Goal: Information Seeking & Learning: Understand process/instructions

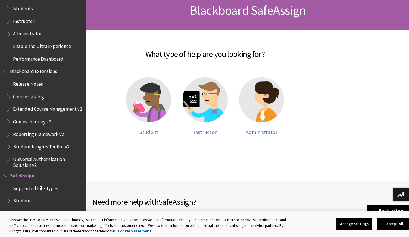
scroll to position [92, 0]
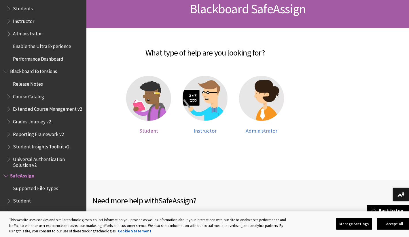
click at [148, 110] on img at bounding box center [148, 98] width 45 height 45
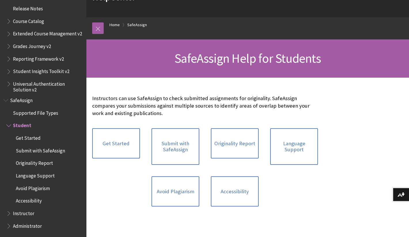
scroll to position [46, 0]
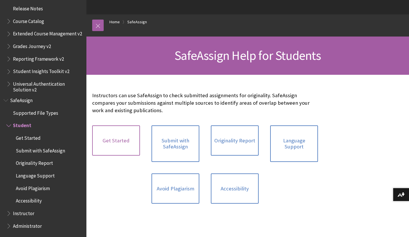
click at [128, 147] on link "Get Started" at bounding box center [116, 141] width 48 height 31
click at [190, 185] on link "Avoid Plagiarism" at bounding box center [175, 189] width 48 height 31
